Goal: Information Seeking & Learning: Learn about a topic

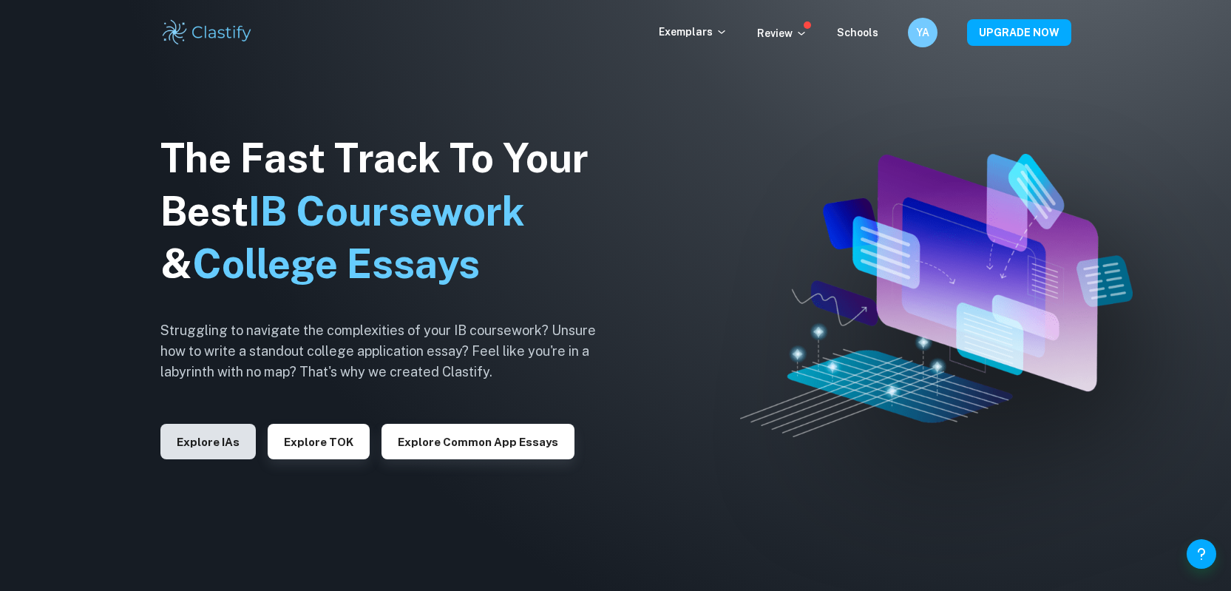
click at [217, 440] on button "Explore IAs" at bounding box center [207, 441] width 95 height 35
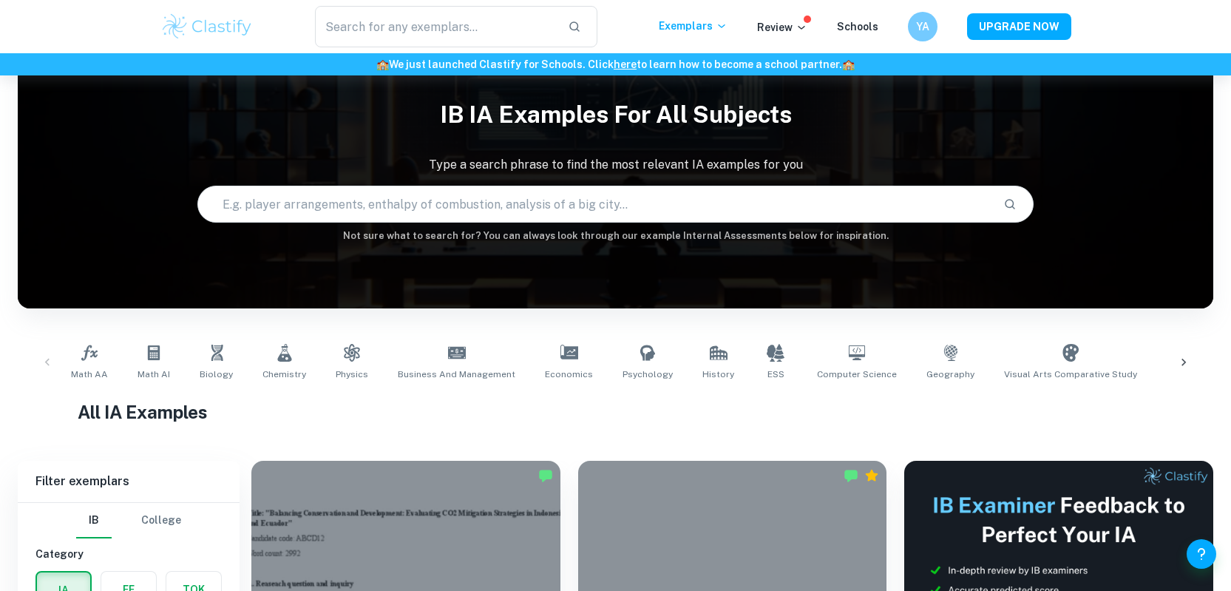
scroll to position [799, 0]
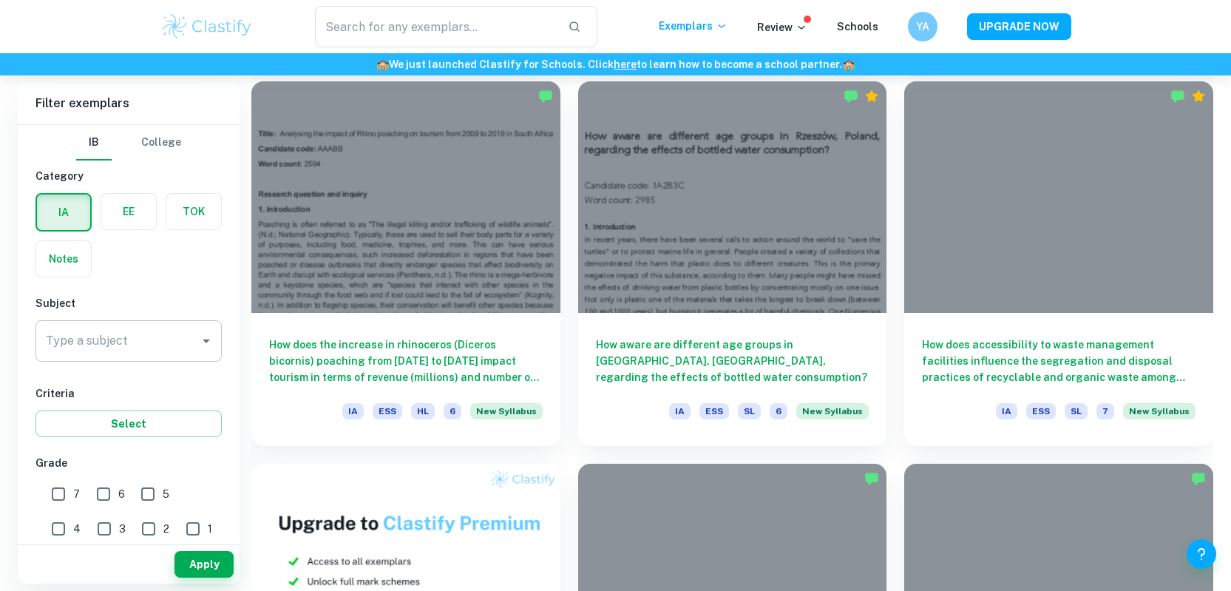
click at [135, 345] on input "Type a subject" at bounding box center [117, 341] width 151 height 28
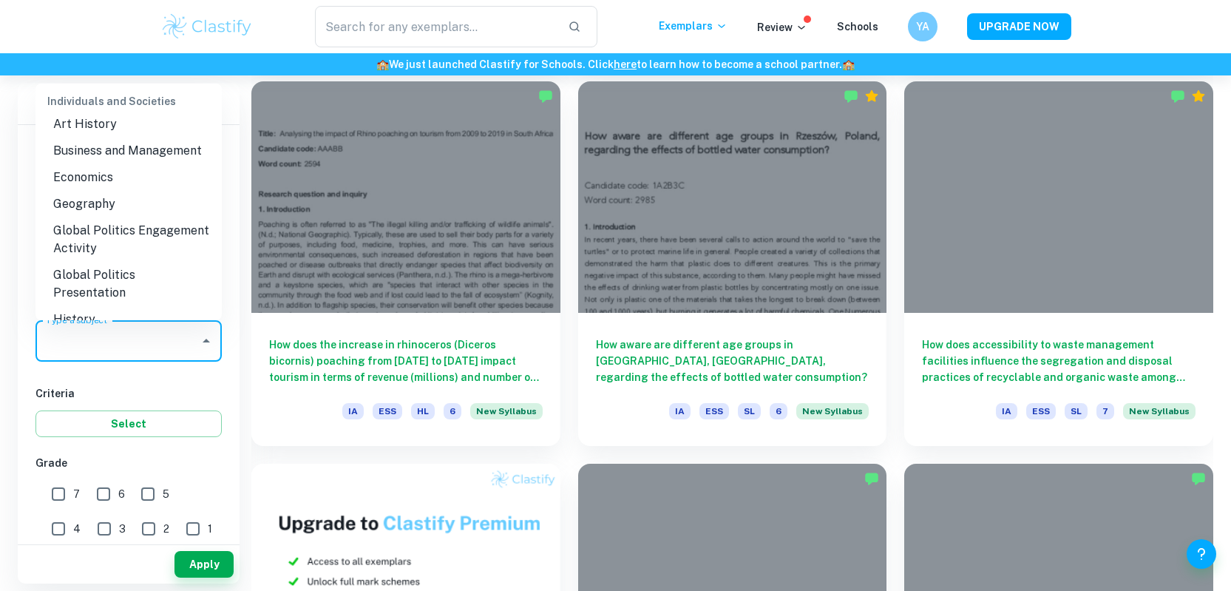
scroll to position [1408, 0]
click at [163, 225] on li "Global Politics Engagement Activity" at bounding box center [128, 238] width 186 height 44
type input "Global Politics Engagement Activity"
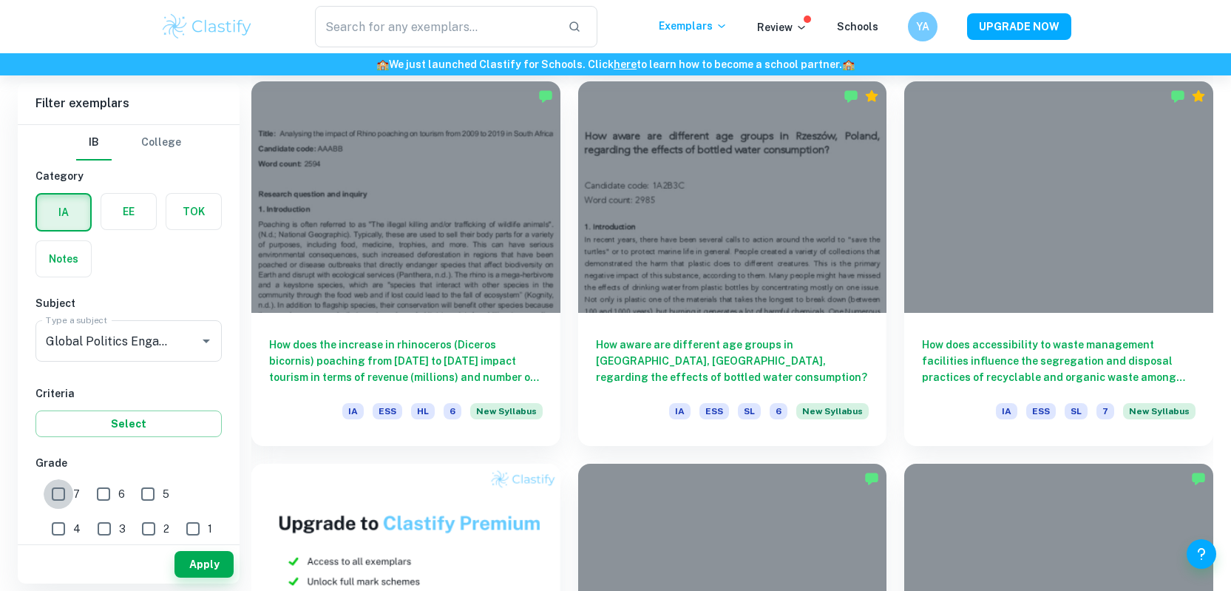
click at [58, 496] on input "7" at bounding box center [59, 494] width 30 height 30
checkbox input "true"
click at [211, 566] on button "Apply" at bounding box center [203, 564] width 59 height 27
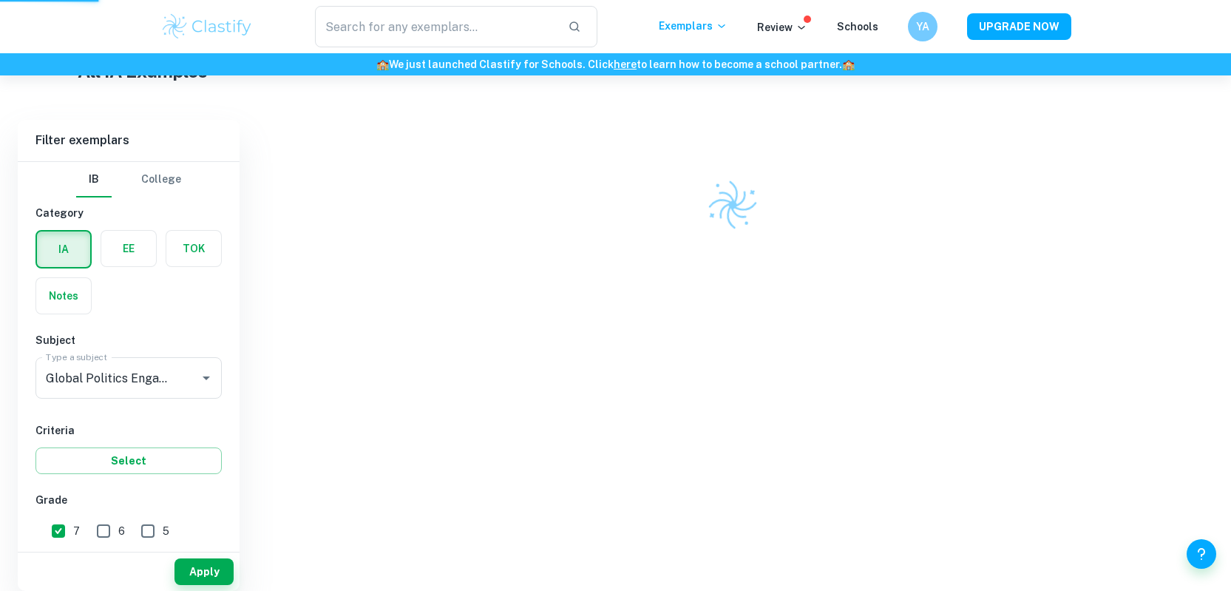
scroll to position [305, 0]
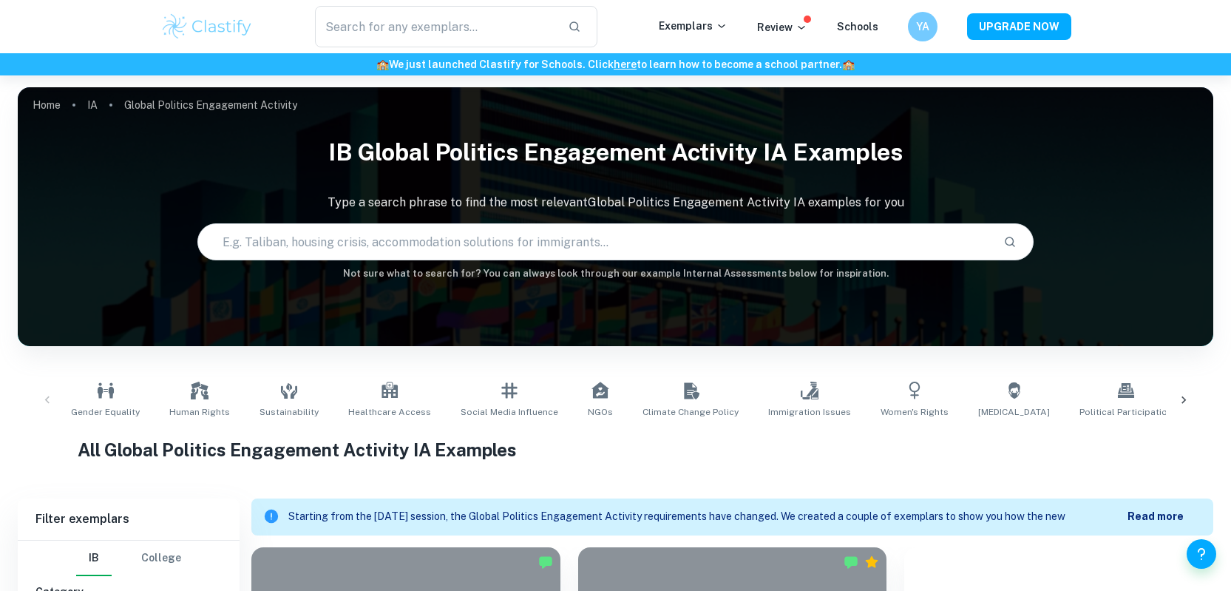
scroll to position [492, 0]
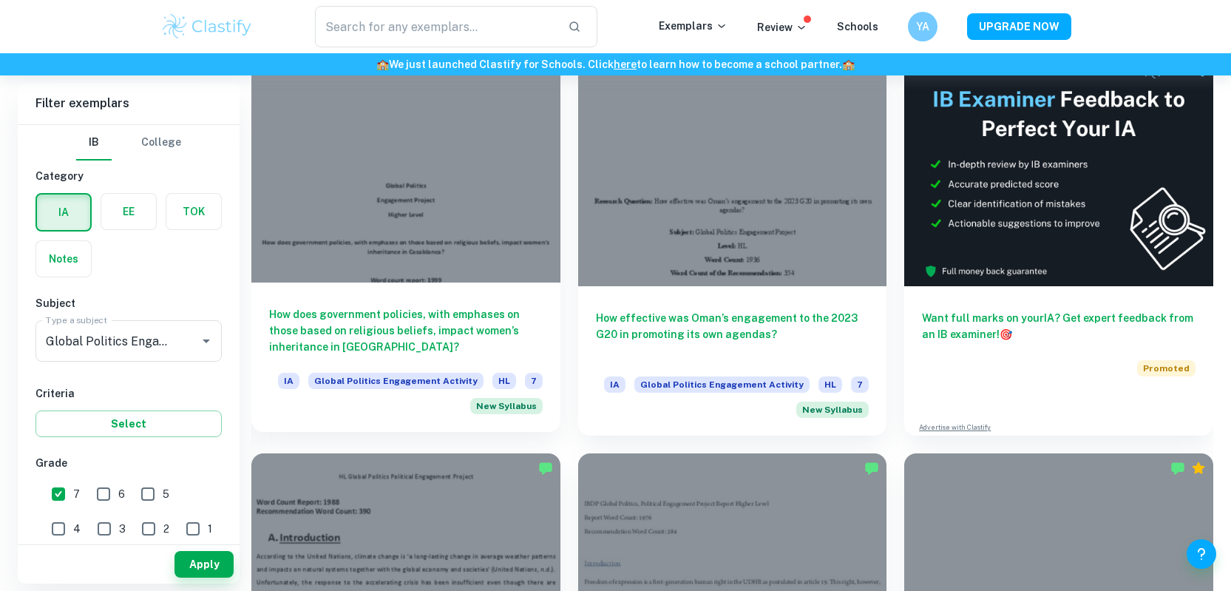
click at [391, 215] on div at bounding box center [405, 166] width 309 height 231
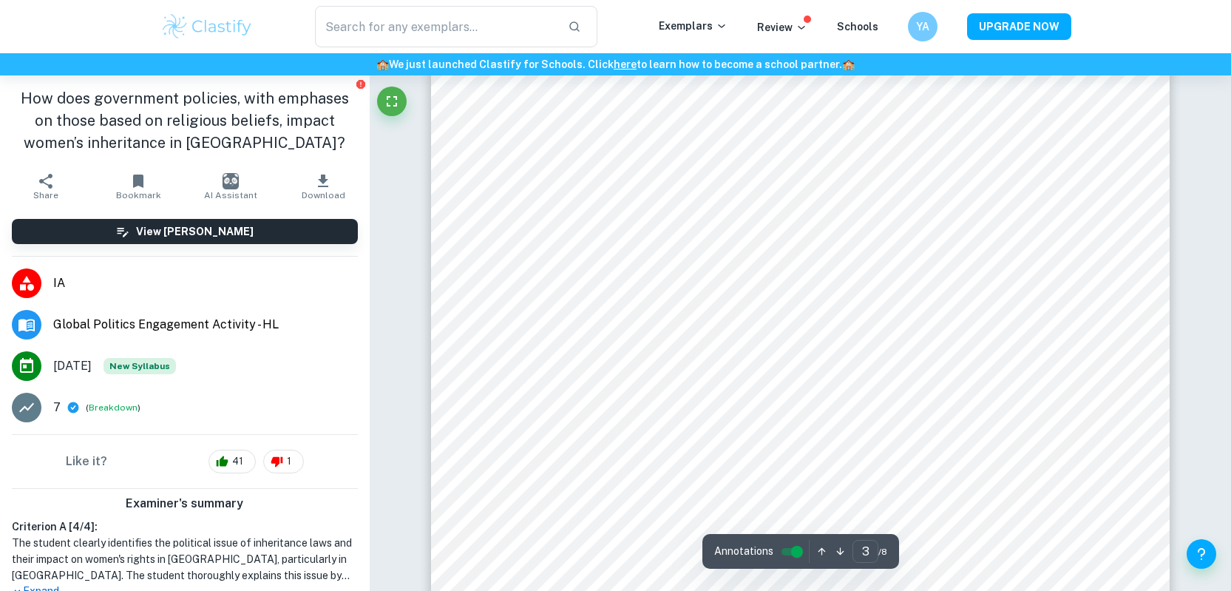
scroll to position [2938, 0]
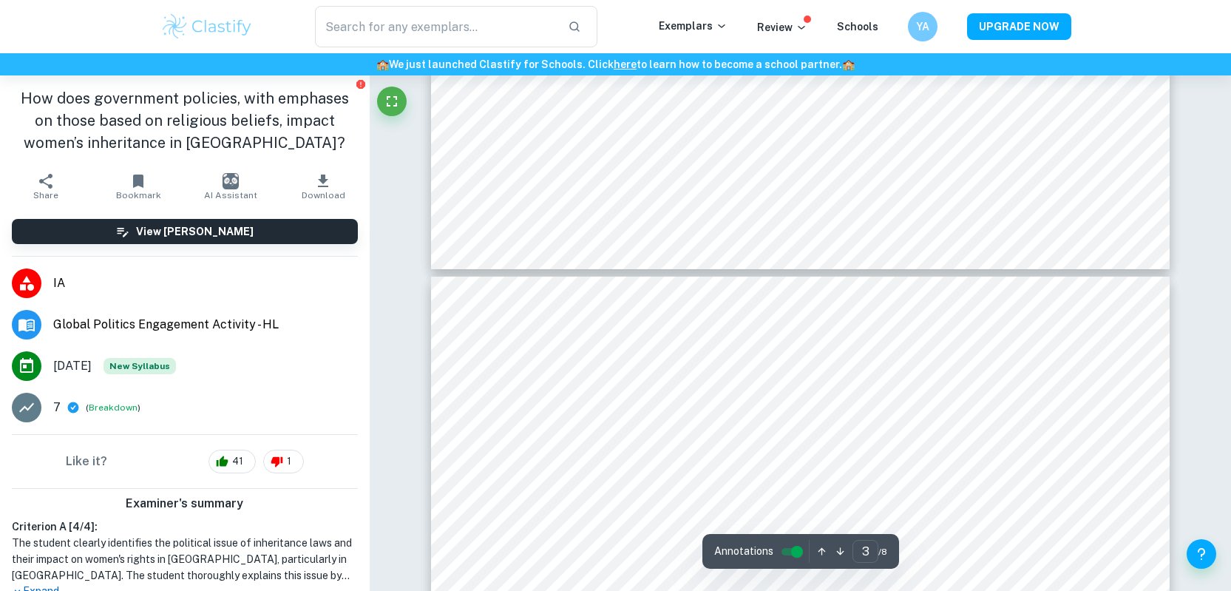
type input "4"
